Goal: Information Seeking & Learning: Learn about a topic

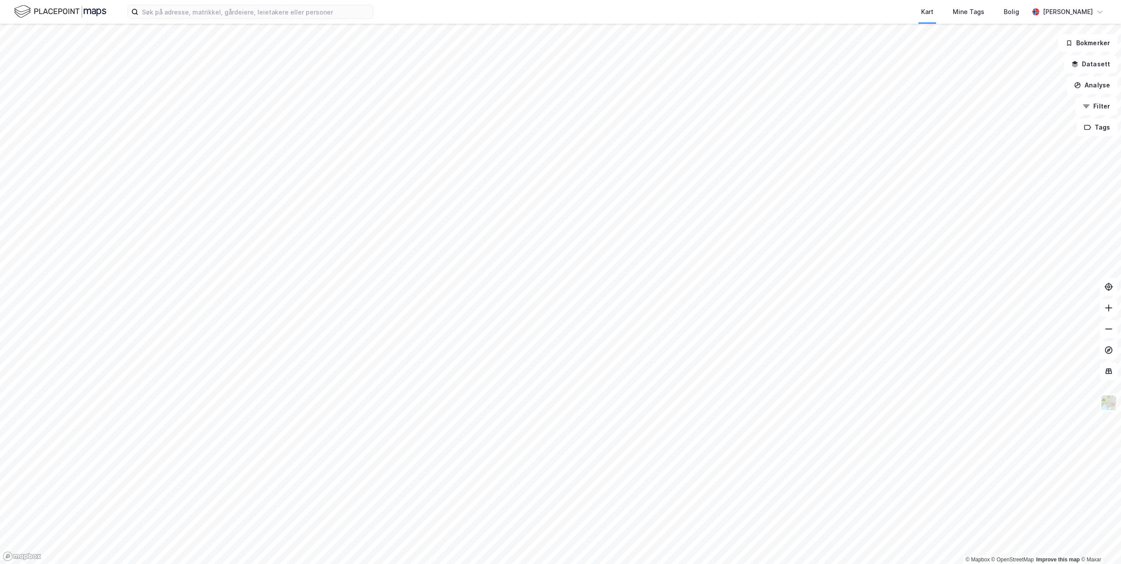
click at [312, 19] on div "Kart Mine Tags Bolig [PERSON_NAME]" at bounding box center [560, 12] width 1121 height 24
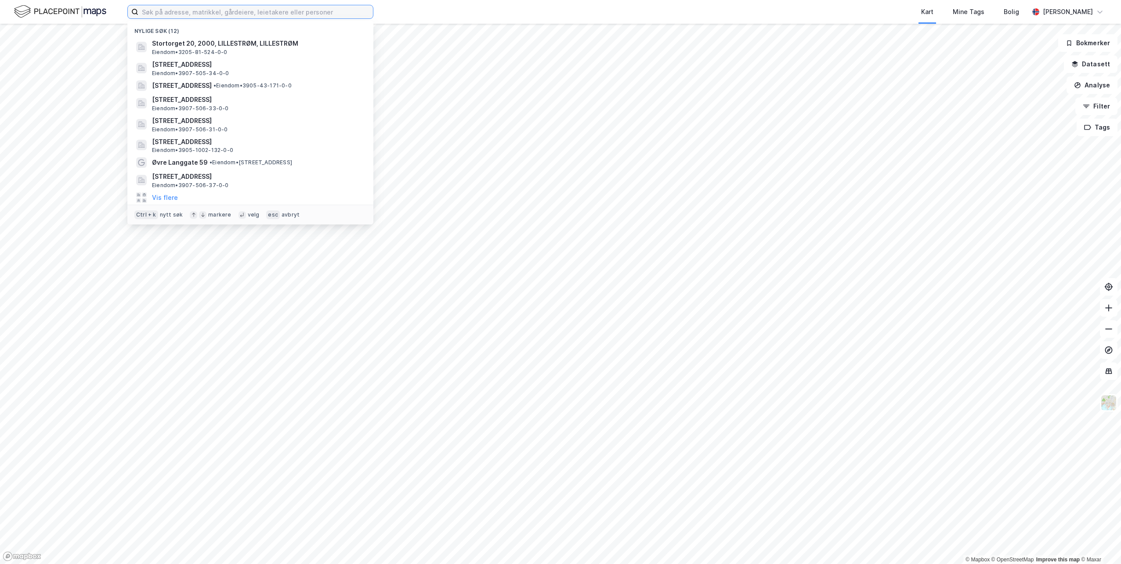
click at [313, 14] on input at bounding box center [255, 11] width 235 height 13
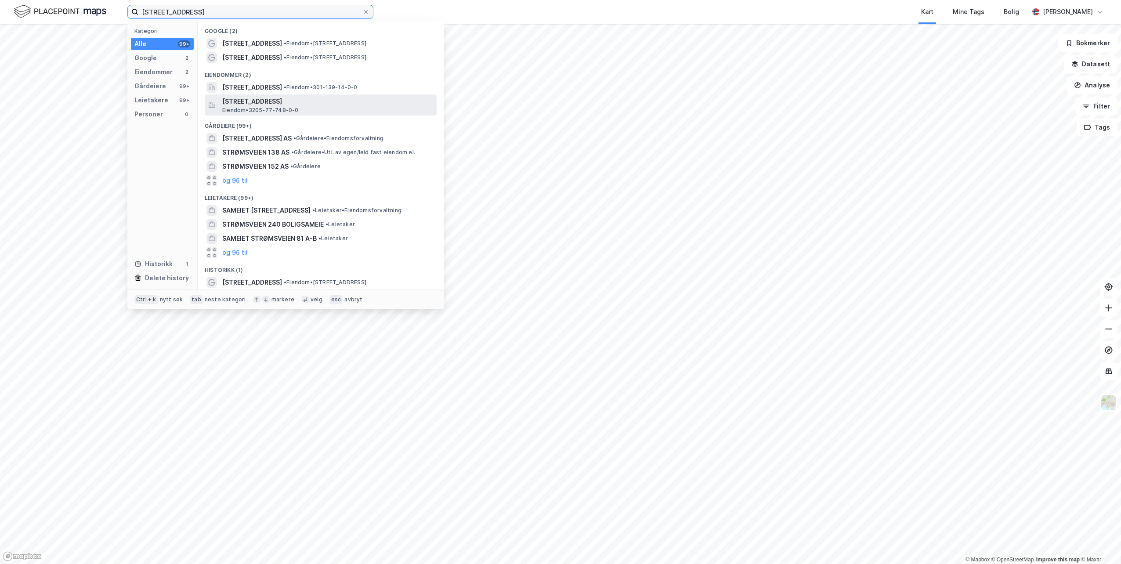
type input "[STREET_ADDRESS]"
click at [305, 105] on span "[STREET_ADDRESS]" at bounding box center [327, 101] width 211 height 11
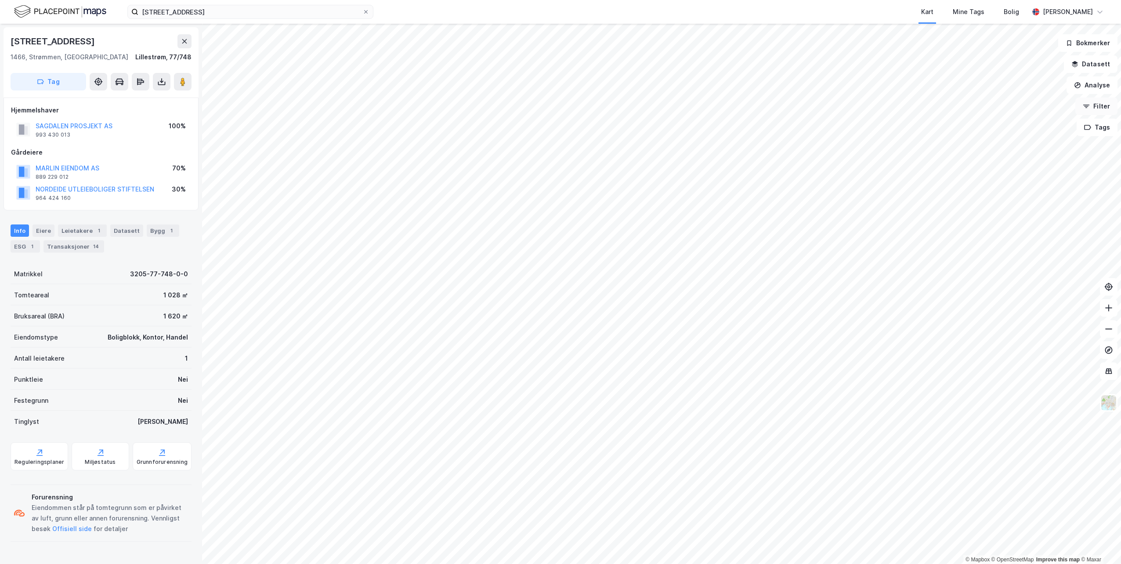
click at [1101, 109] on button "Filter" at bounding box center [1096, 107] width 42 height 18
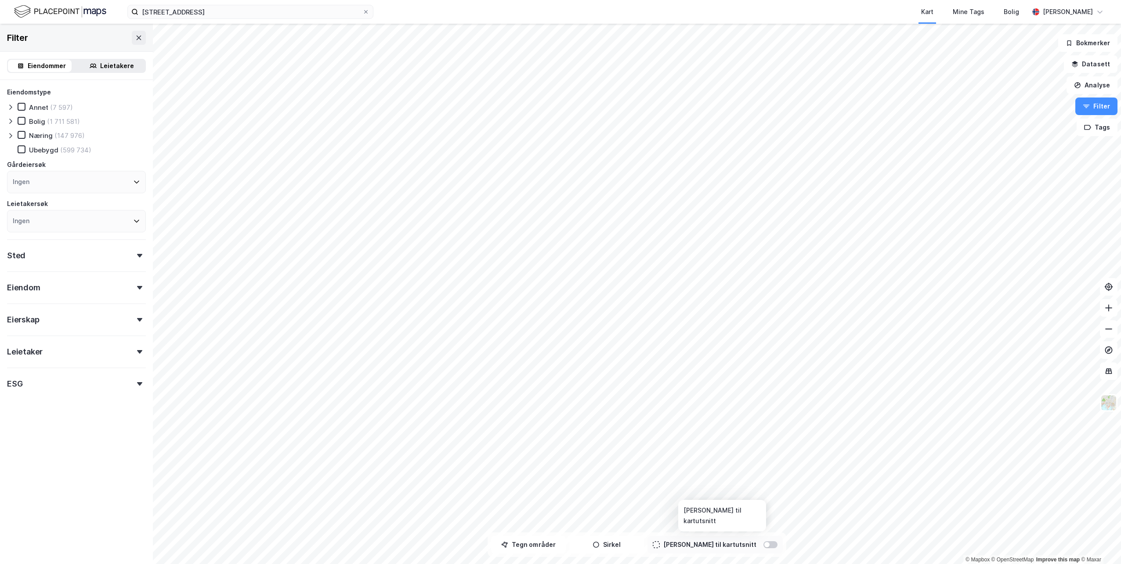
click at [763, 545] on div at bounding box center [770, 544] width 14 height 7
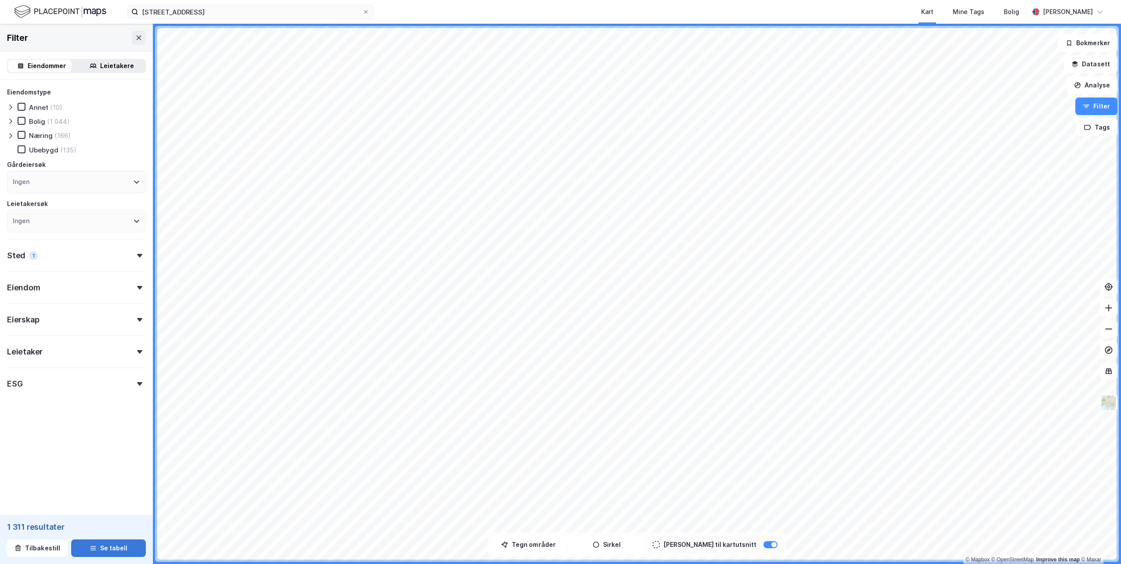
click at [104, 546] on button "Se tabell" at bounding box center [108, 548] width 75 height 18
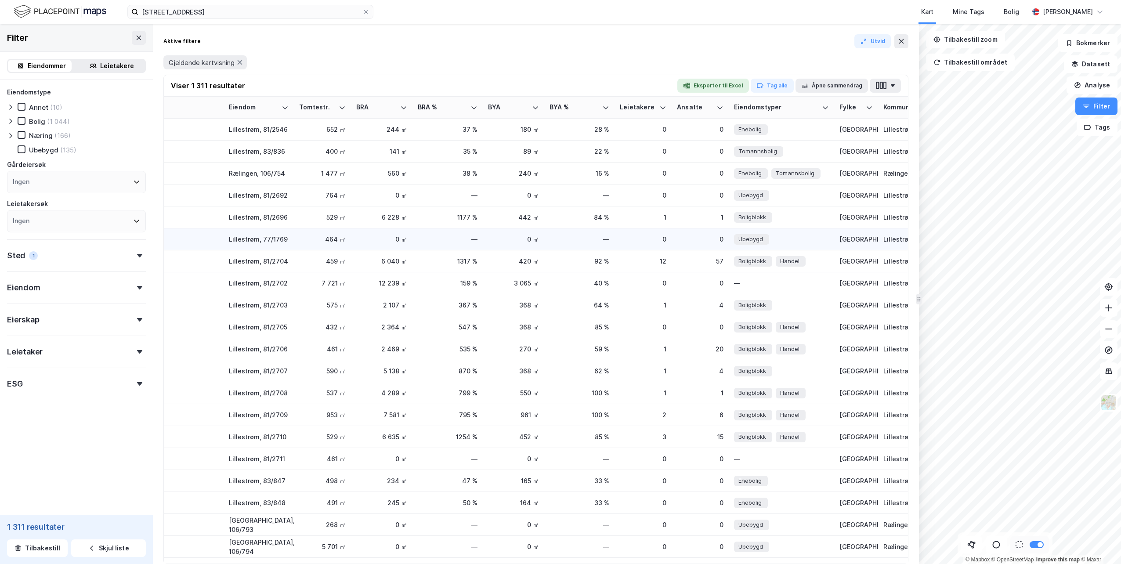
scroll to position [0, 40]
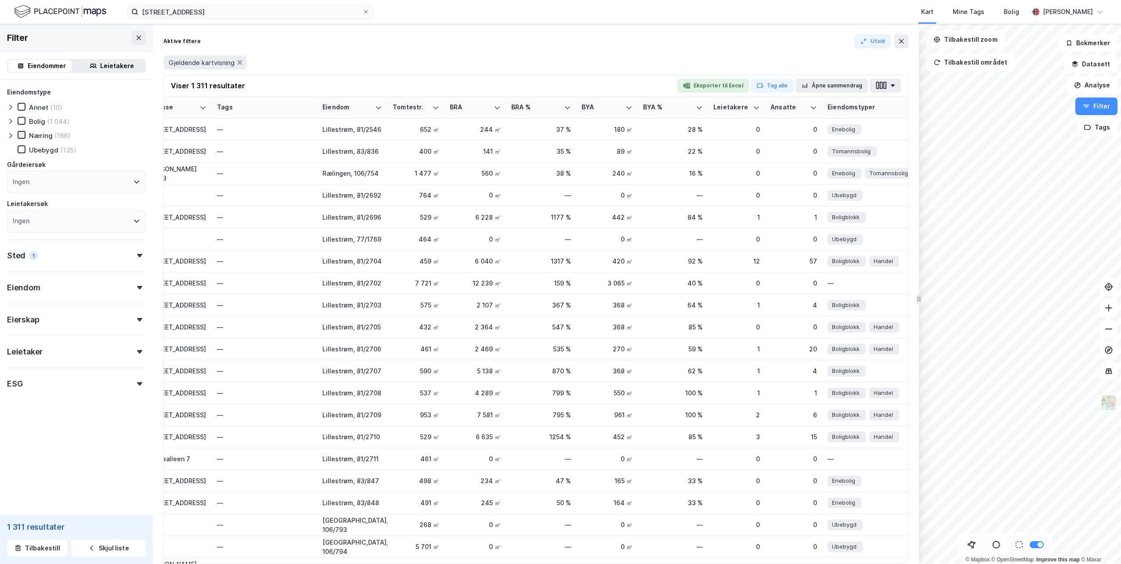
click at [23, 137] on icon at bounding box center [21, 135] width 6 height 6
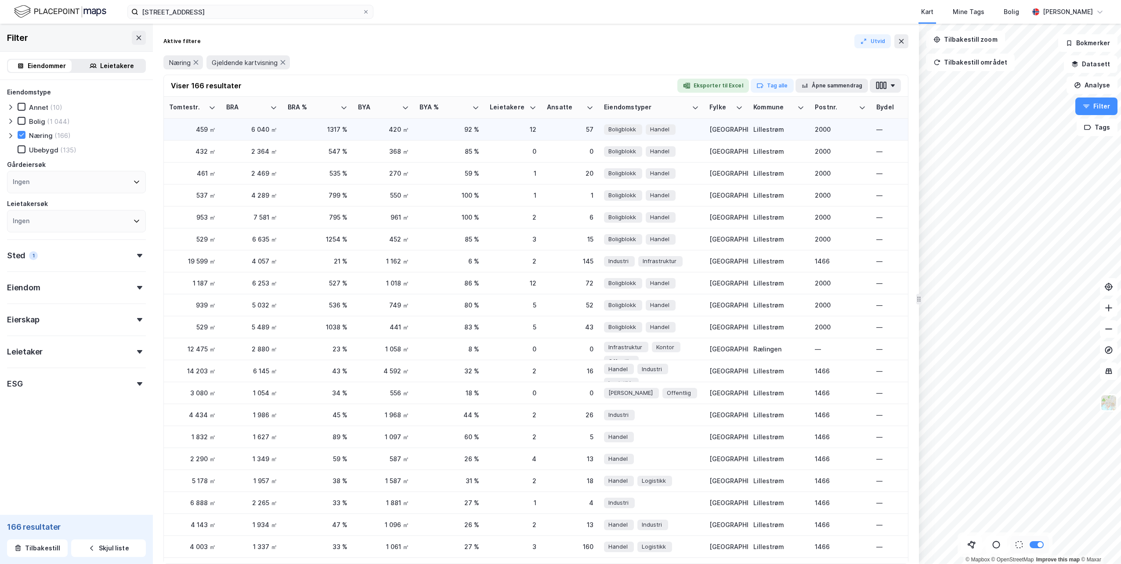
scroll to position [0, 527]
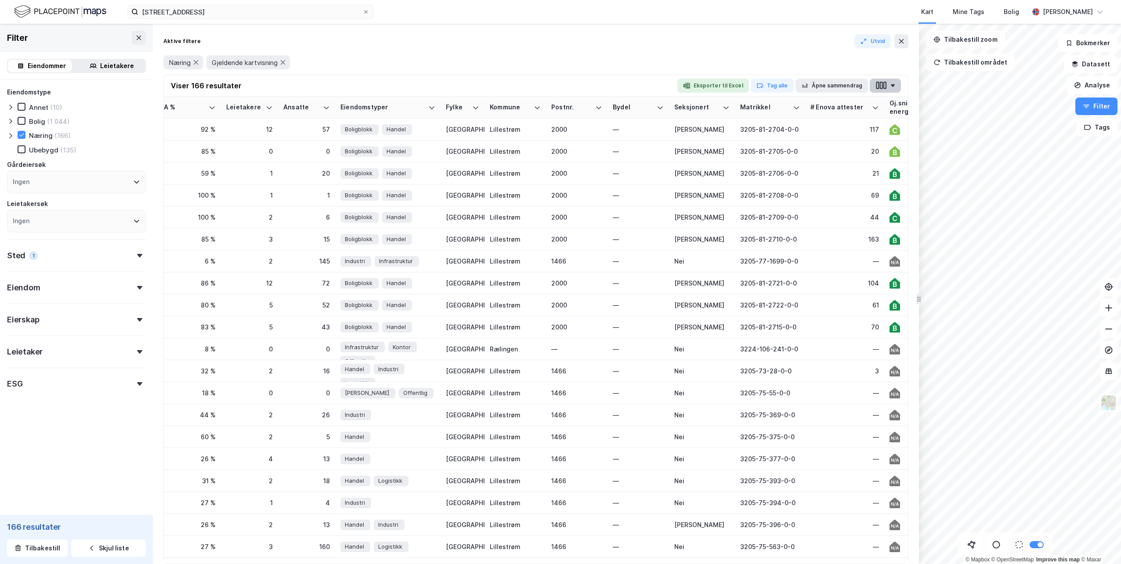
click at [884, 90] on button "button" at bounding box center [885, 86] width 31 height 14
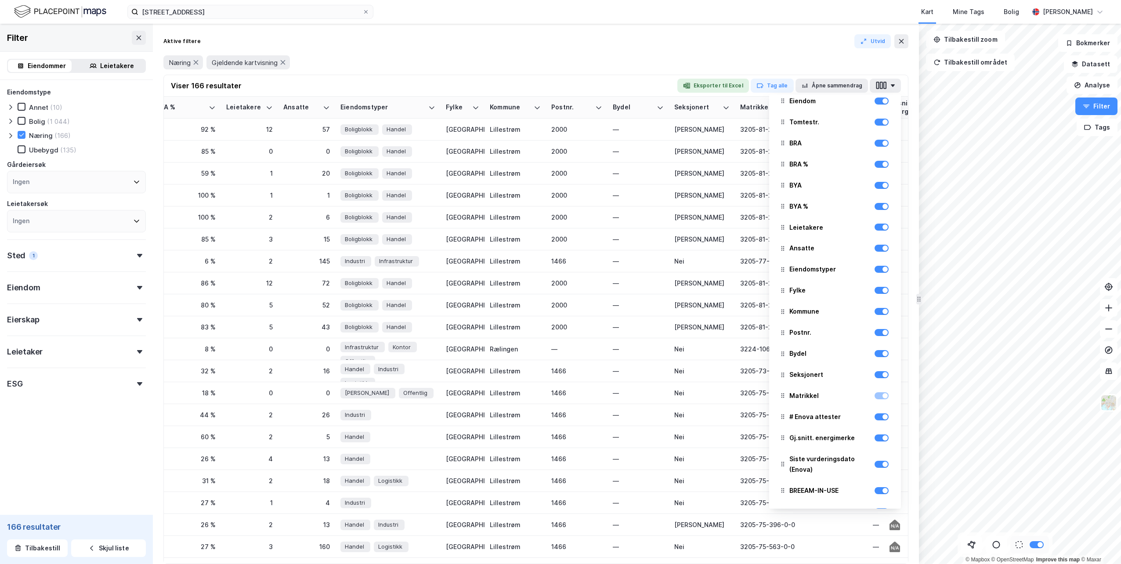
scroll to position [0, 0]
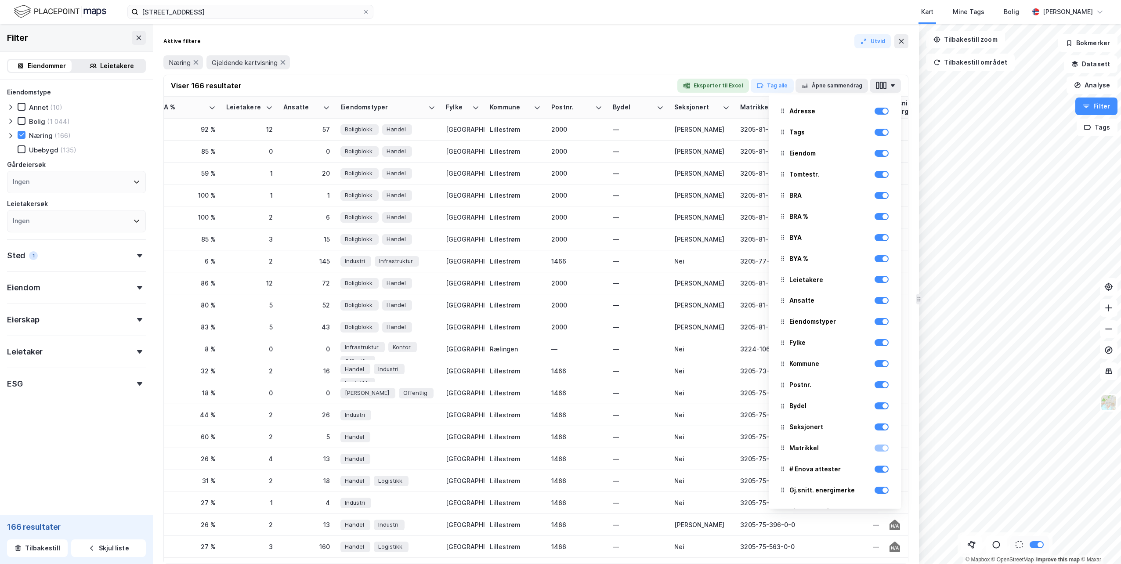
click at [510, 68] on div "Næring Gjeldende kartvisning" at bounding box center [535, 62] width 745 height 14
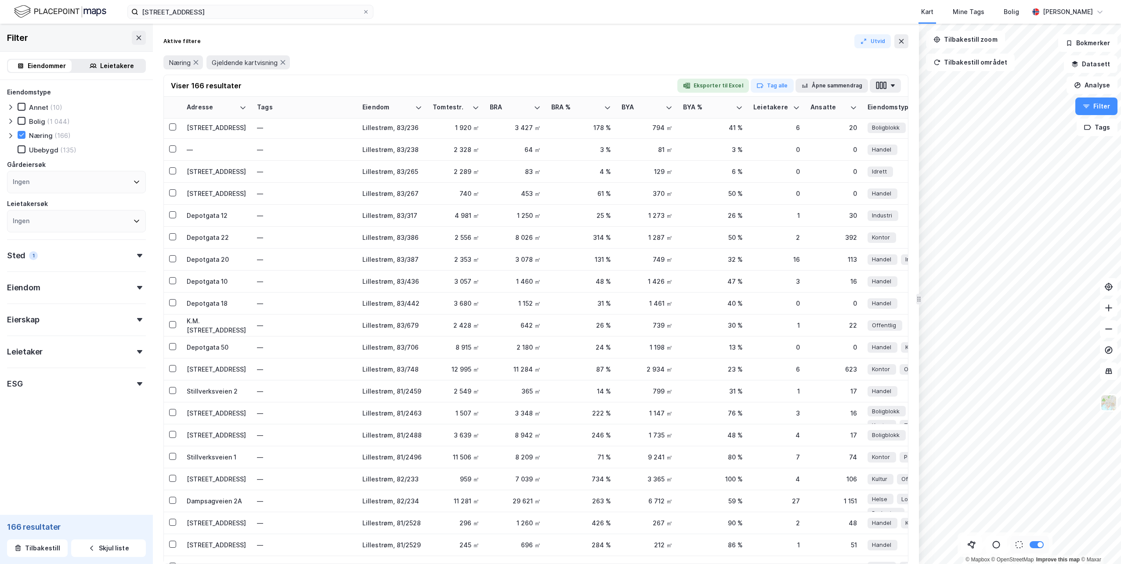
scroll to position [3208, 0]
